Goal: Entertainment & Leisure: Consume media (video, audio)

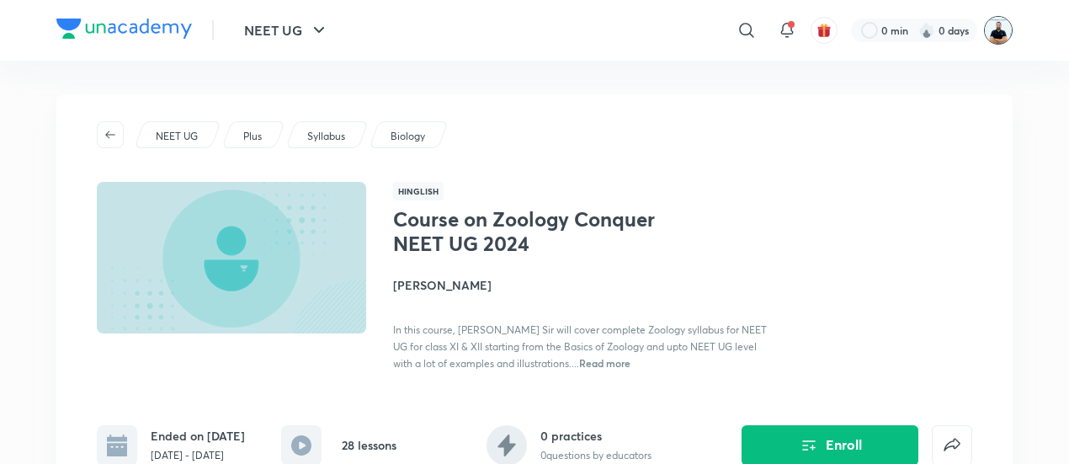
click at [997, 39] on img at bounding box center [998, 30] width 29 height 29
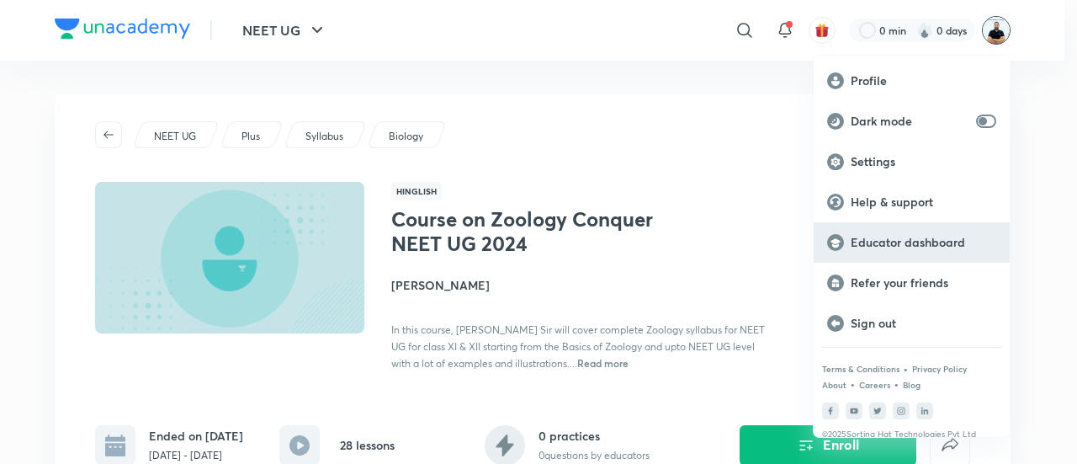
click at [919, 243] on p "Educator dashboard" at bounding box center [924, 242] width 146 height 15
